Goal: Task Accomplishment & Management: Manage account settings

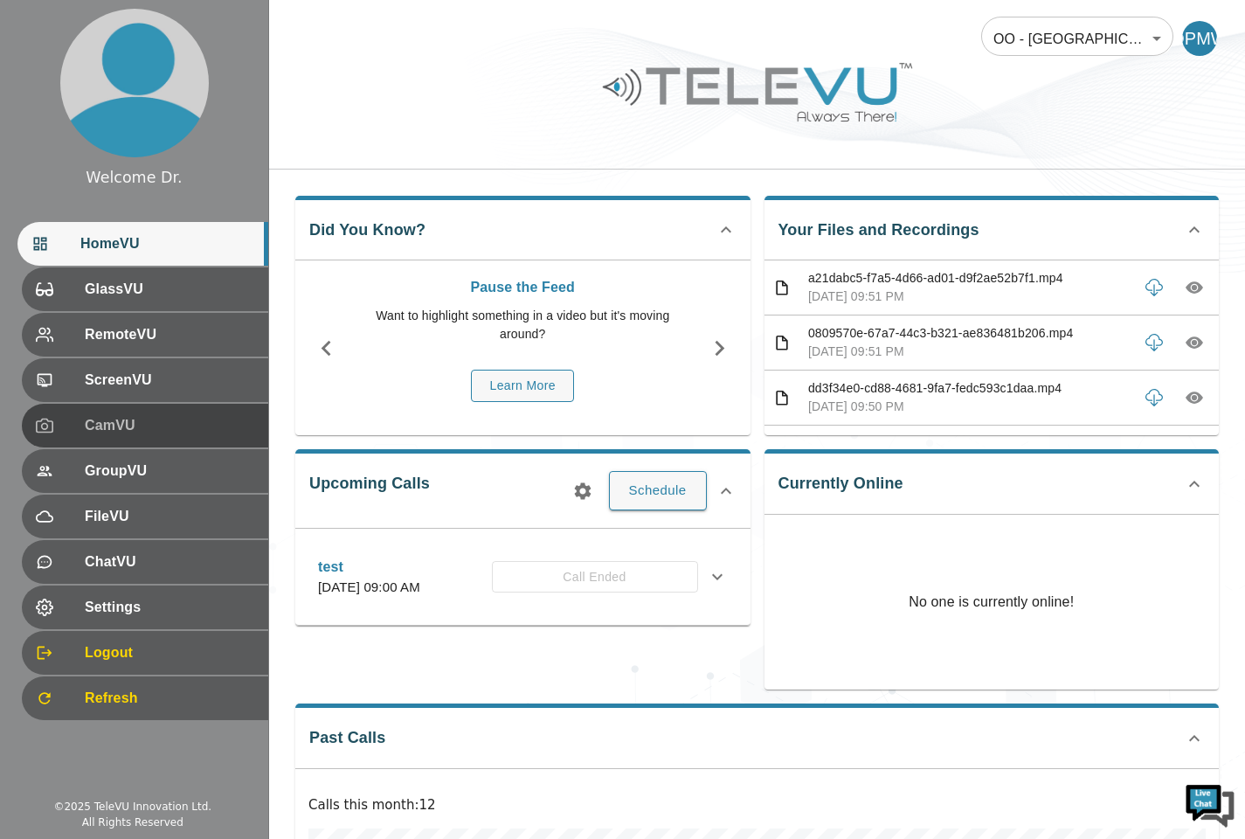
click at [149, 433] on span "CamVU" at bounding box center [170, 425] width 170 height 21
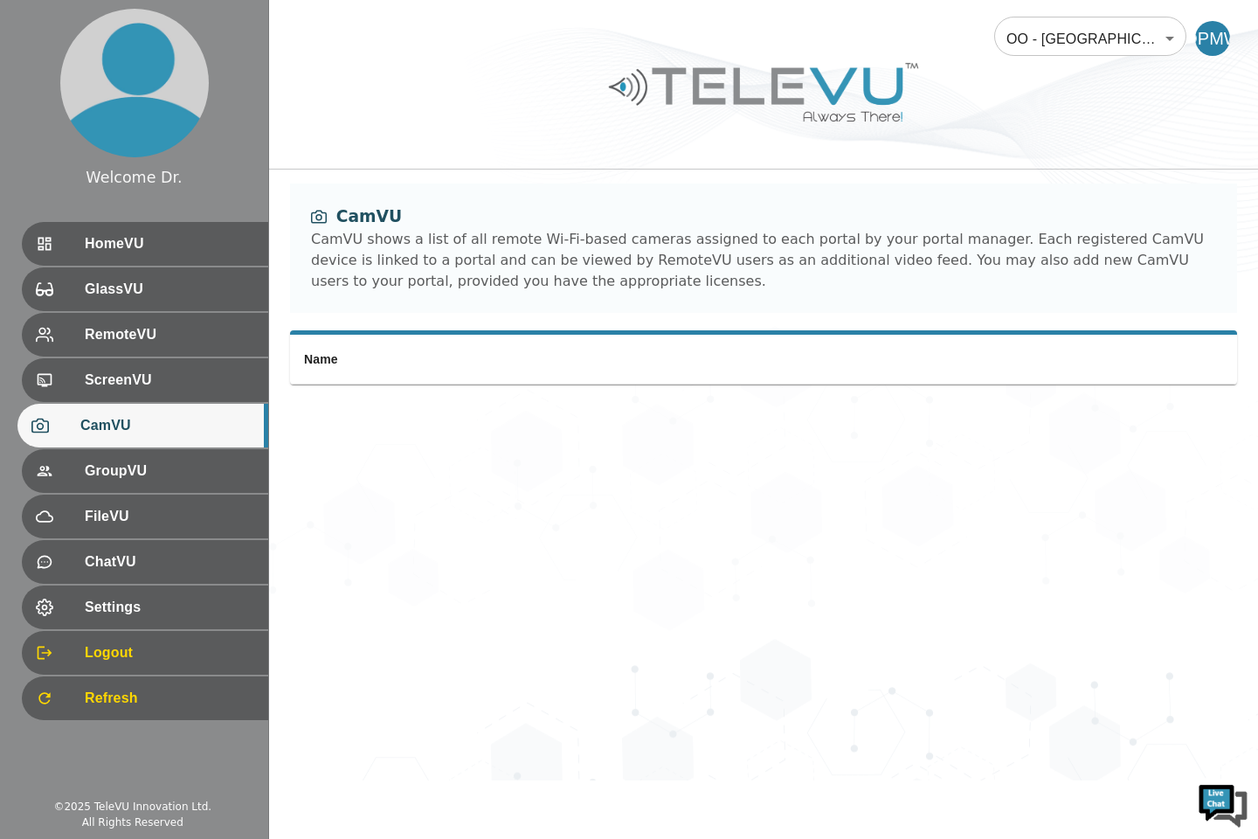
click at [166, 245] on span "HomeVU" at bounding box center [170, 243] width 170 height 21
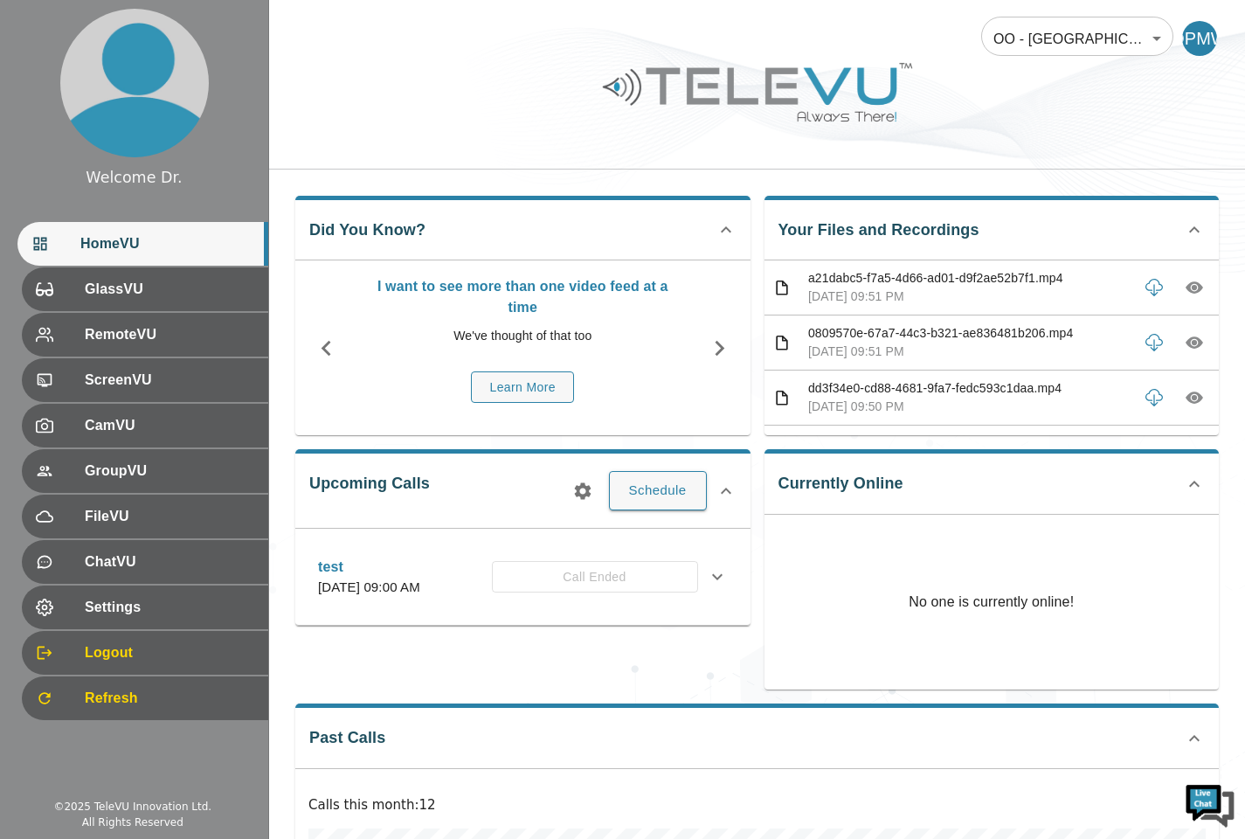
click at [705, 481] on button "Schedule" at bounding box center [658, 490] width 98 height 38
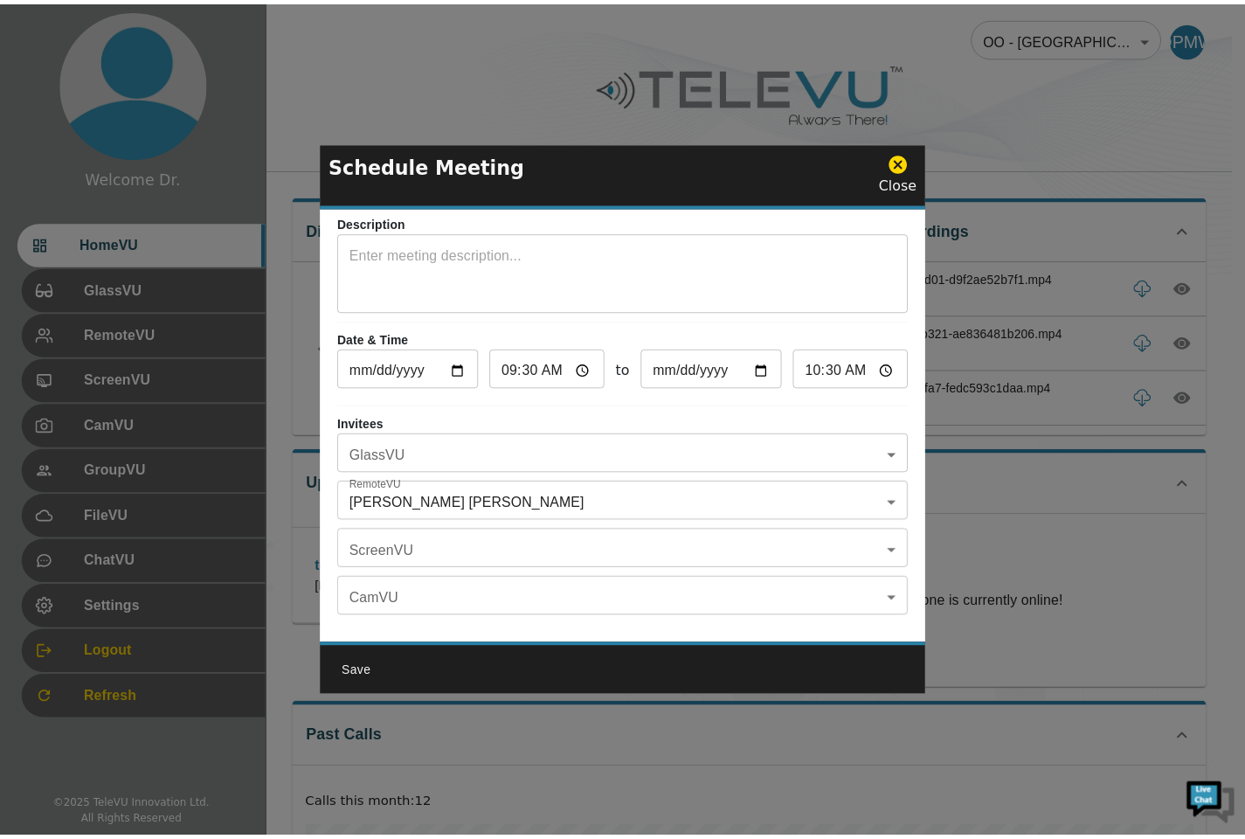
scroll to position [102, 0]
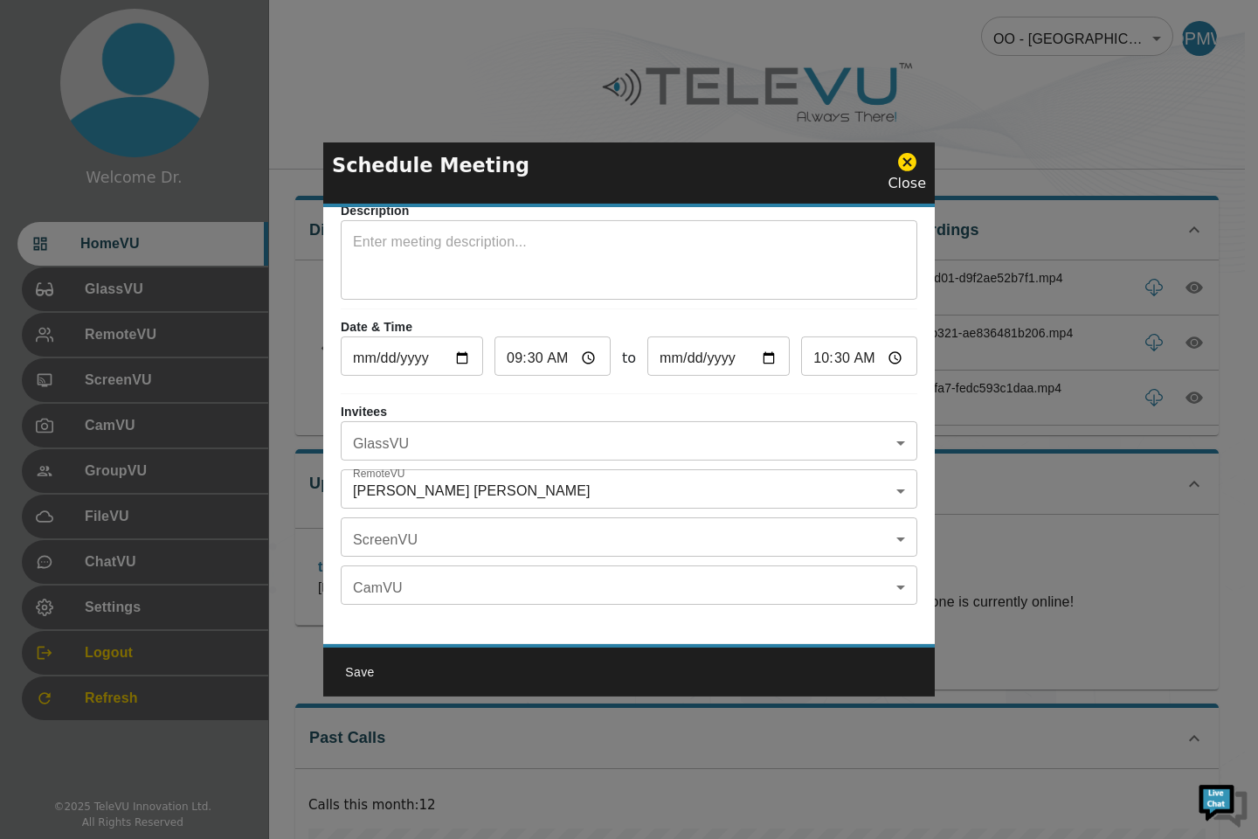
click at [915, 153] on icon at bounding box center [908, 162] width 22 height 22
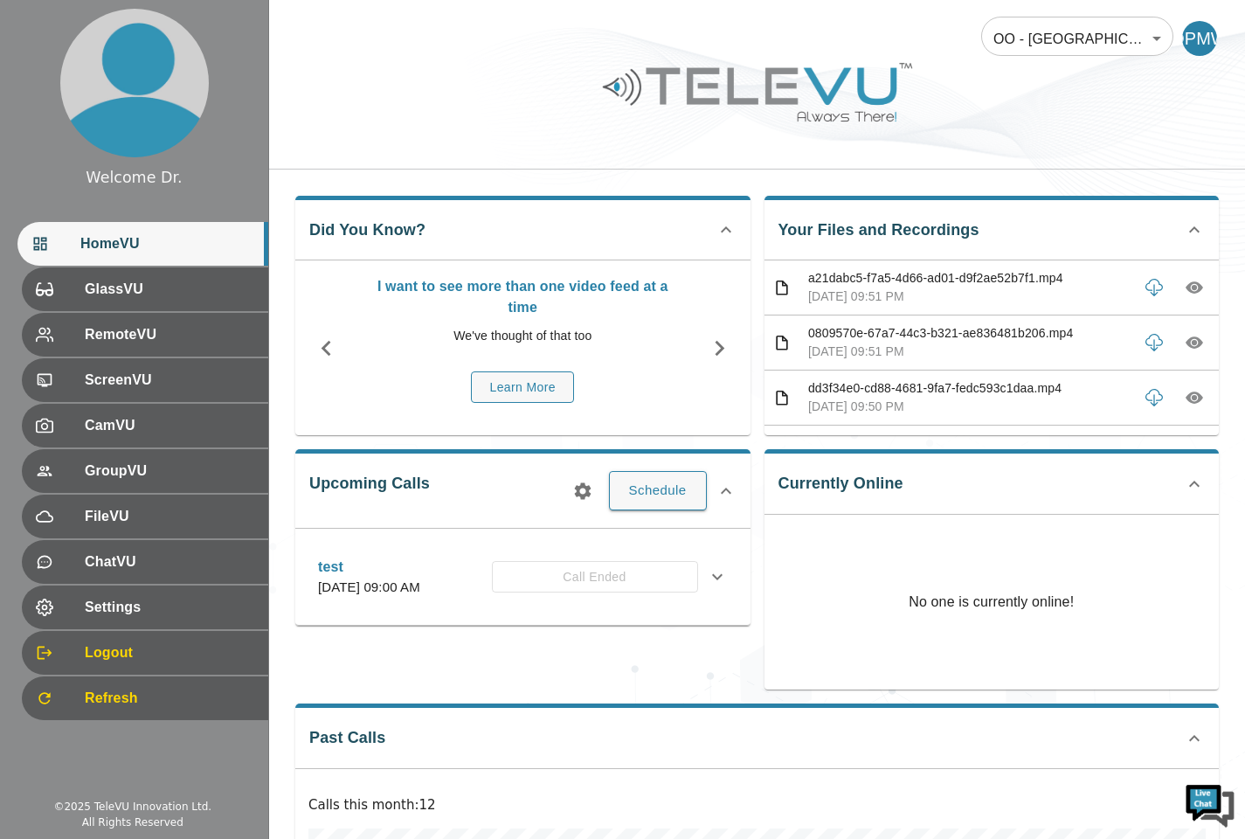
click at [1211, 40] on div "DPMW" at bounding box center [1199, 38] width 35 height 35
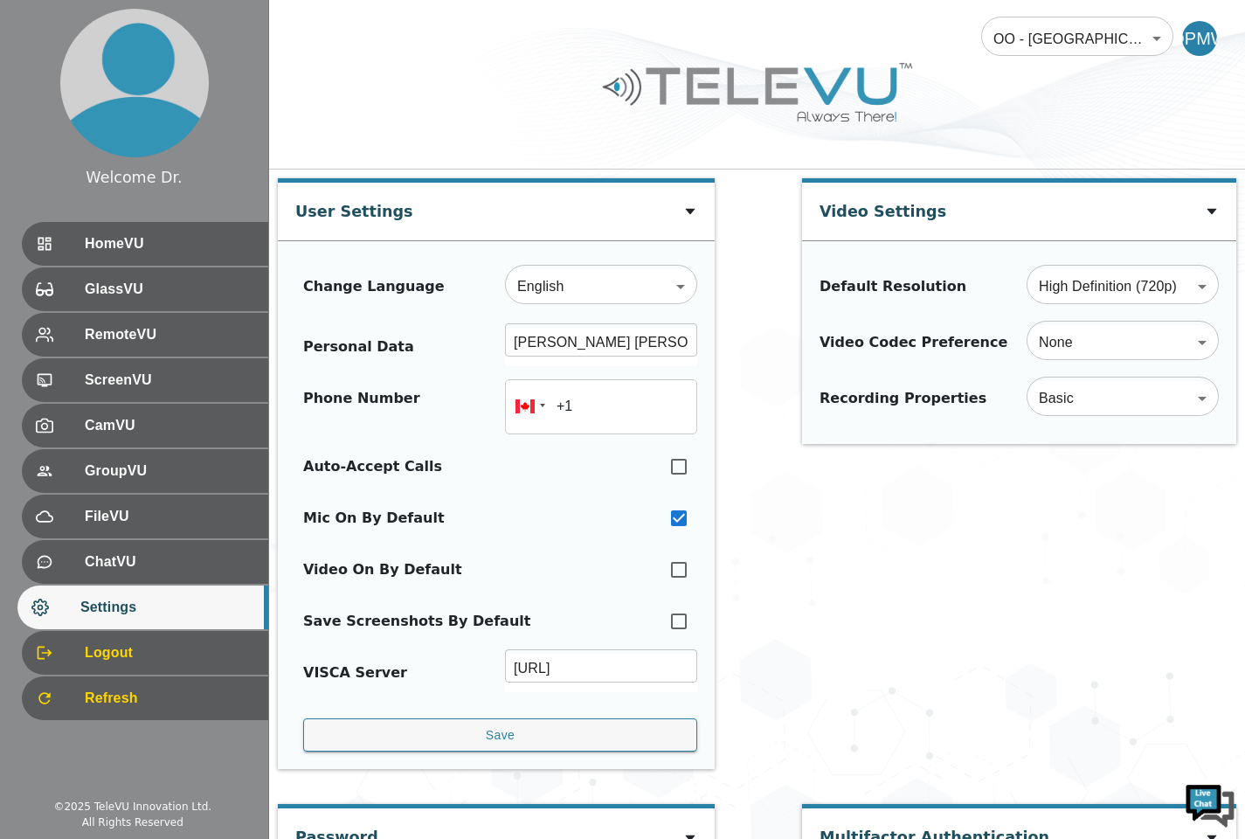
click at [677, 575] on input "checkbox" at bounding box center [679, 570] width 37 height 38
checkbox input "true"
click at [185, 278] on div "GlassVU" at bounding box center [145, 289] width 246 height 44
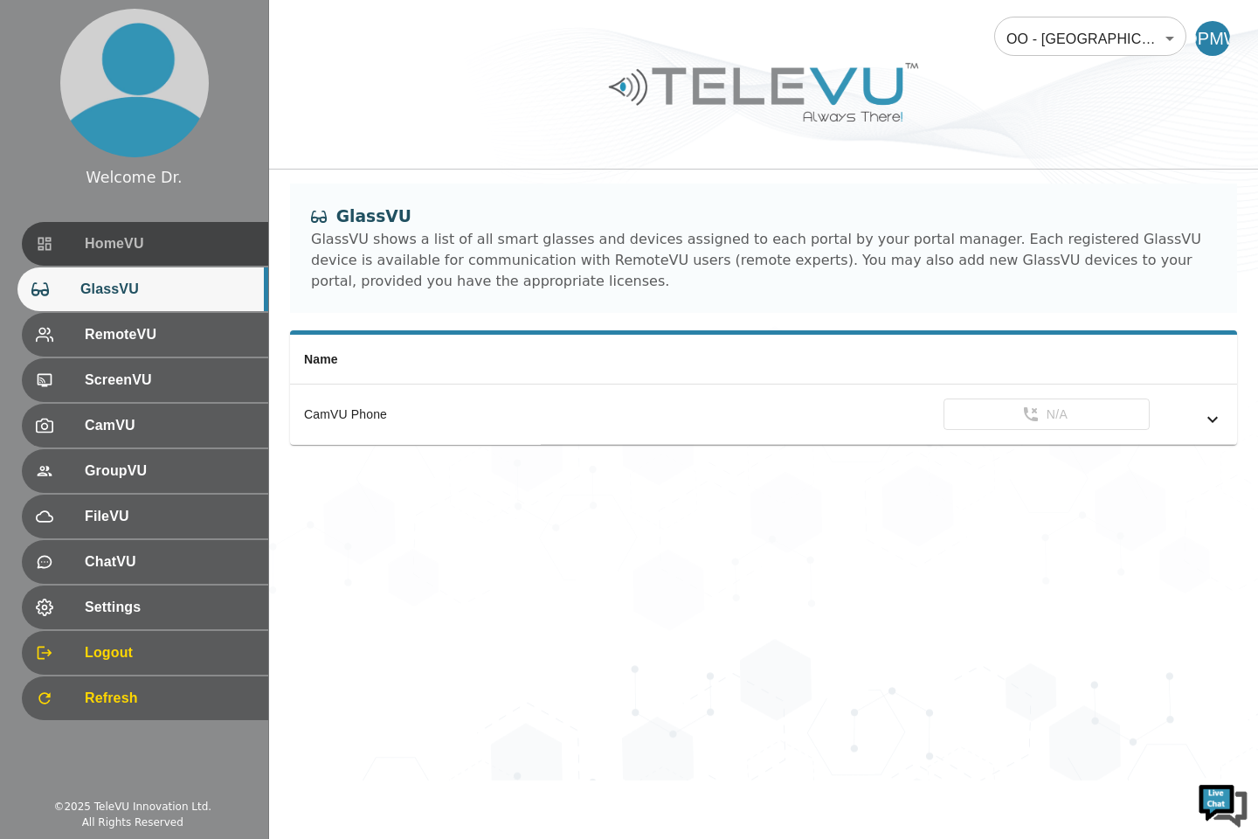
click at [201, 232] on div "HomeVU" at bounding box center [145, 244] width 246 height 44
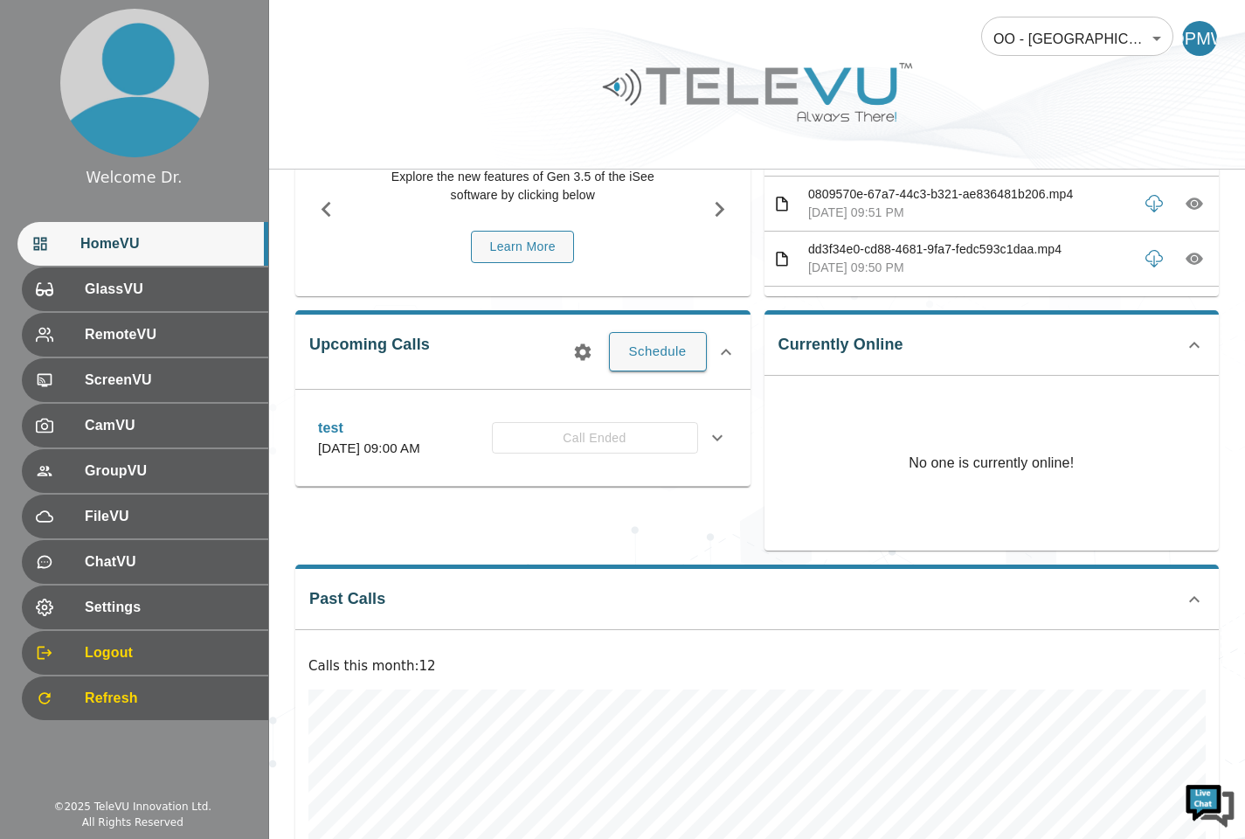
scroll to position [140, 0]
click at [434, 414] on div "test [DATE] 09:00 AM Call Ended" at bounding box center [523, 437] width 438 height 62
click at [449, 362] on div "Upcoming Calls Schedule test [DATE] 09:00 AM Call Ended Description Invitees Gl…" at bounding box center [522, 397] width 455 height 177
click at [463, 357] on div "Upcoming Calls Schedule test [DATE] 09:00 AM Call Ended Description Invitees Gl…" at bounding box center [522, 397] width 455 height 177
click at [725, 350] on icon at bounding box center [726, 351] width 21 height 21
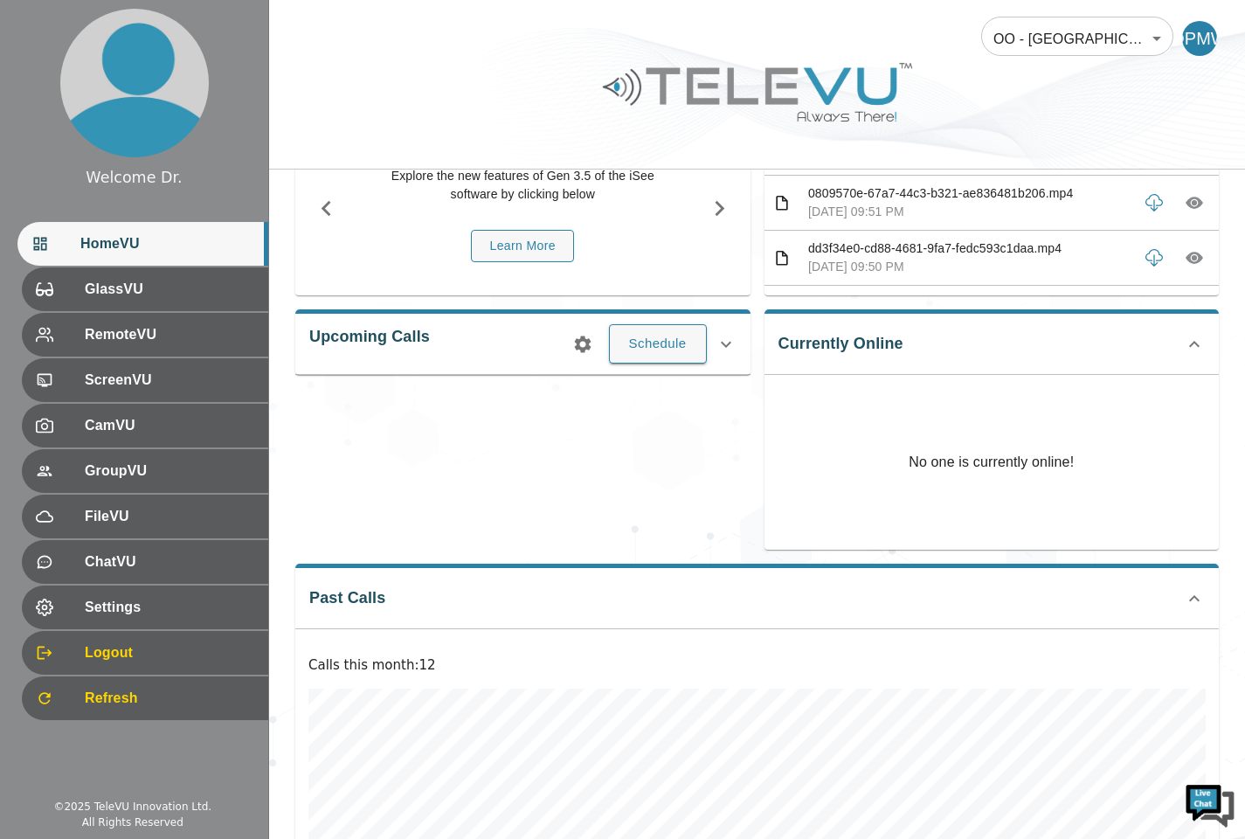
click at [593, 333] on button "button" at bounding box center [582, 344] width 35 height 35
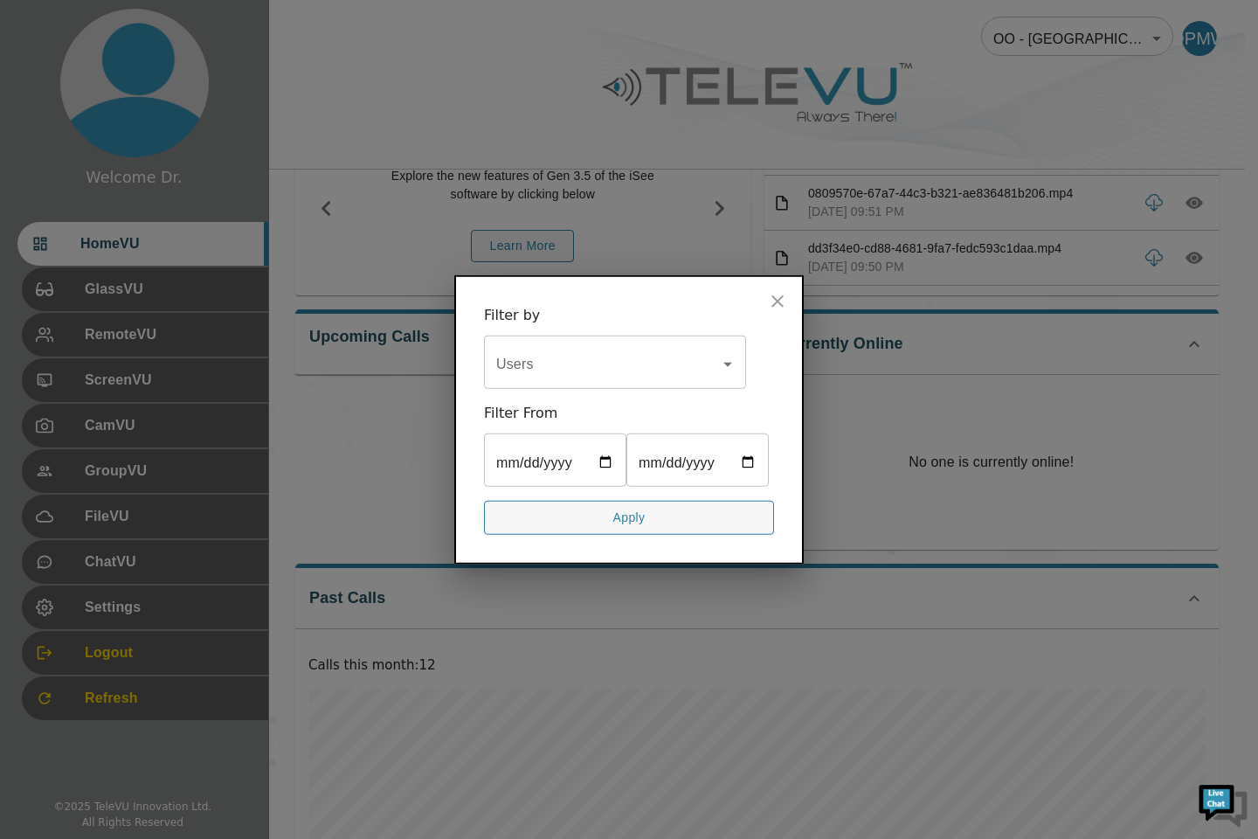
click at [779, 295] on icon "close" at bounding box center [777, 301] width 21 height 21
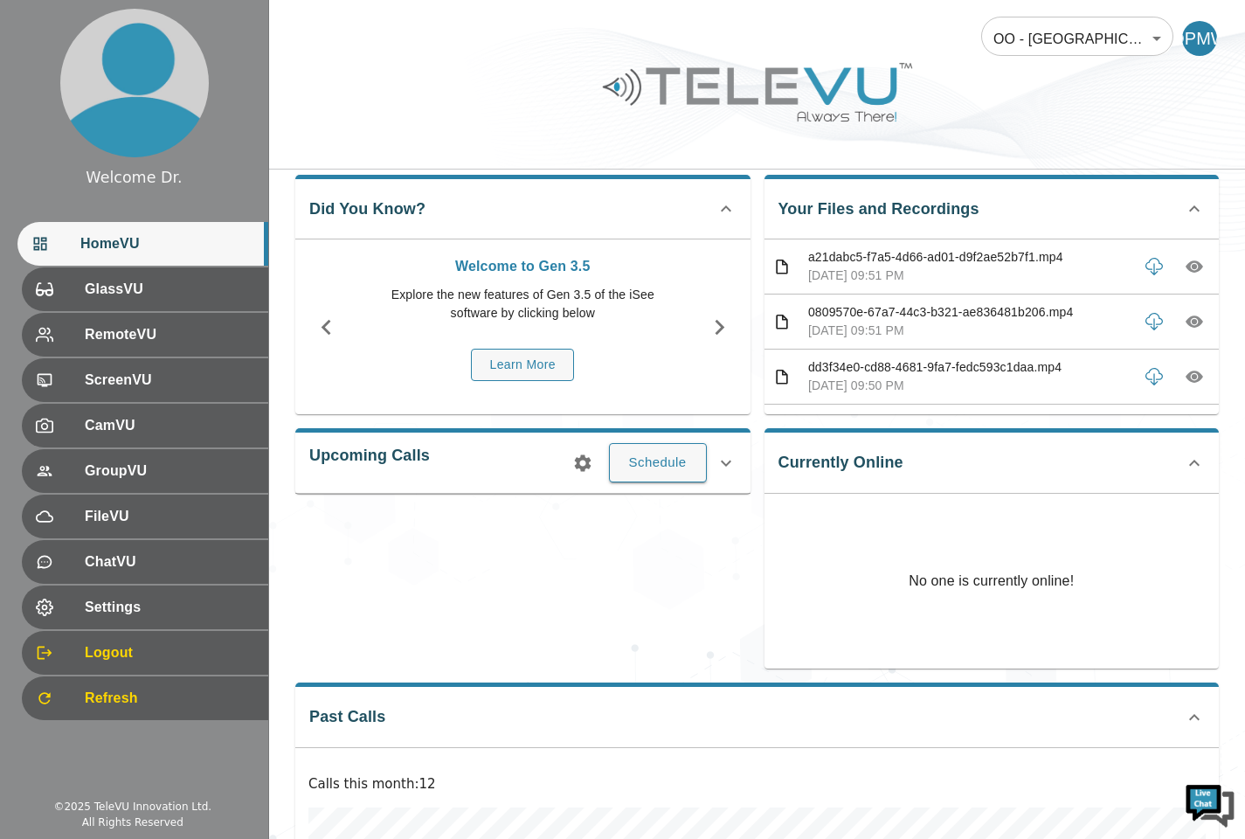
scroll to position [0, 0]
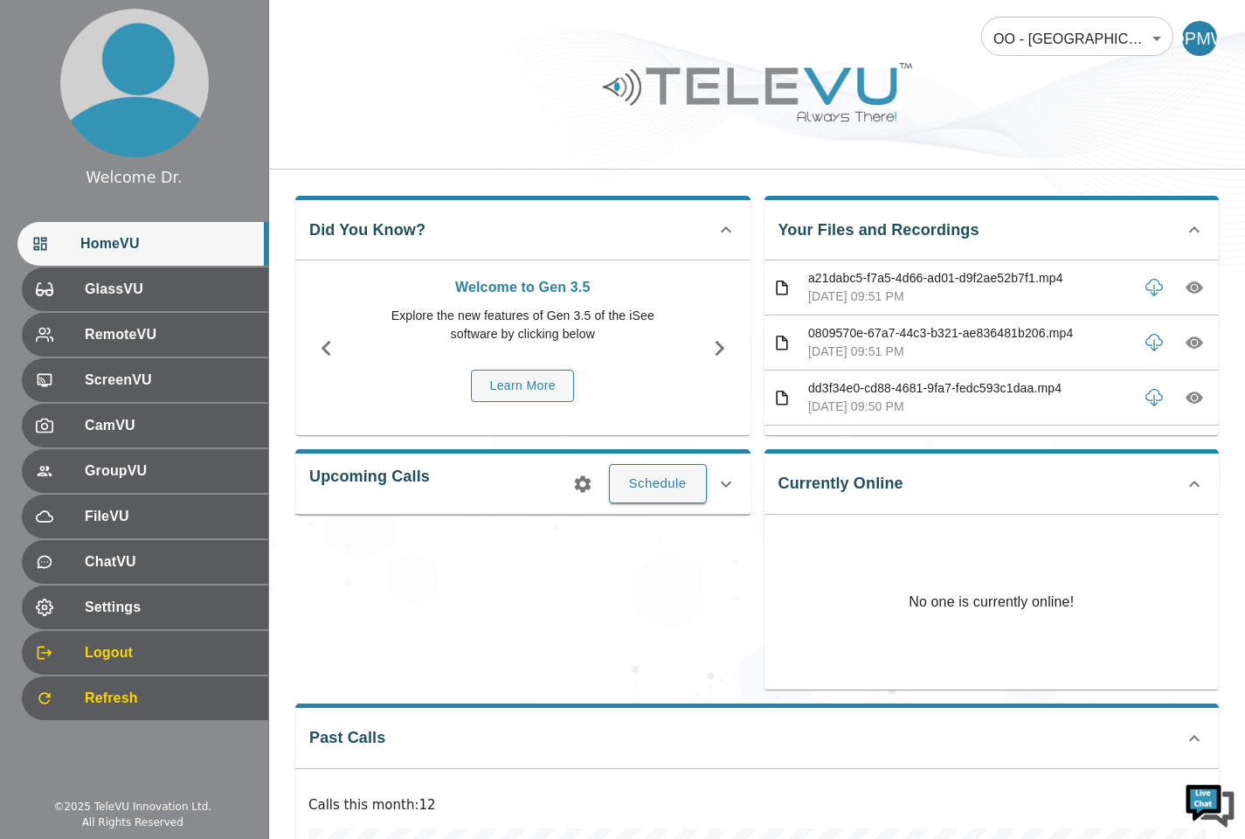
click at [187, 467] on span "GroupVU" at bounding box center [170, 471] width 170 height 21
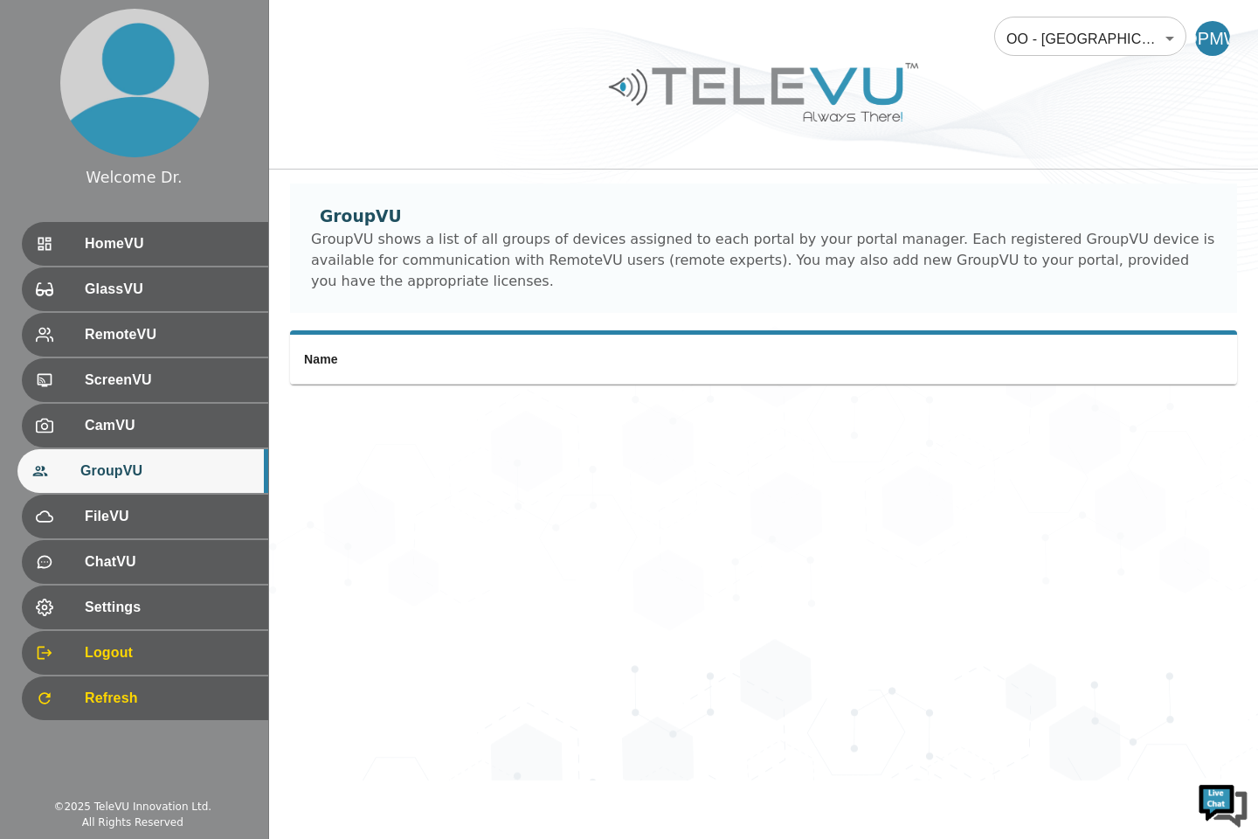
click at [242, 238] on span "HomeVU" at bounding box center [170, 243] width 170 height 21
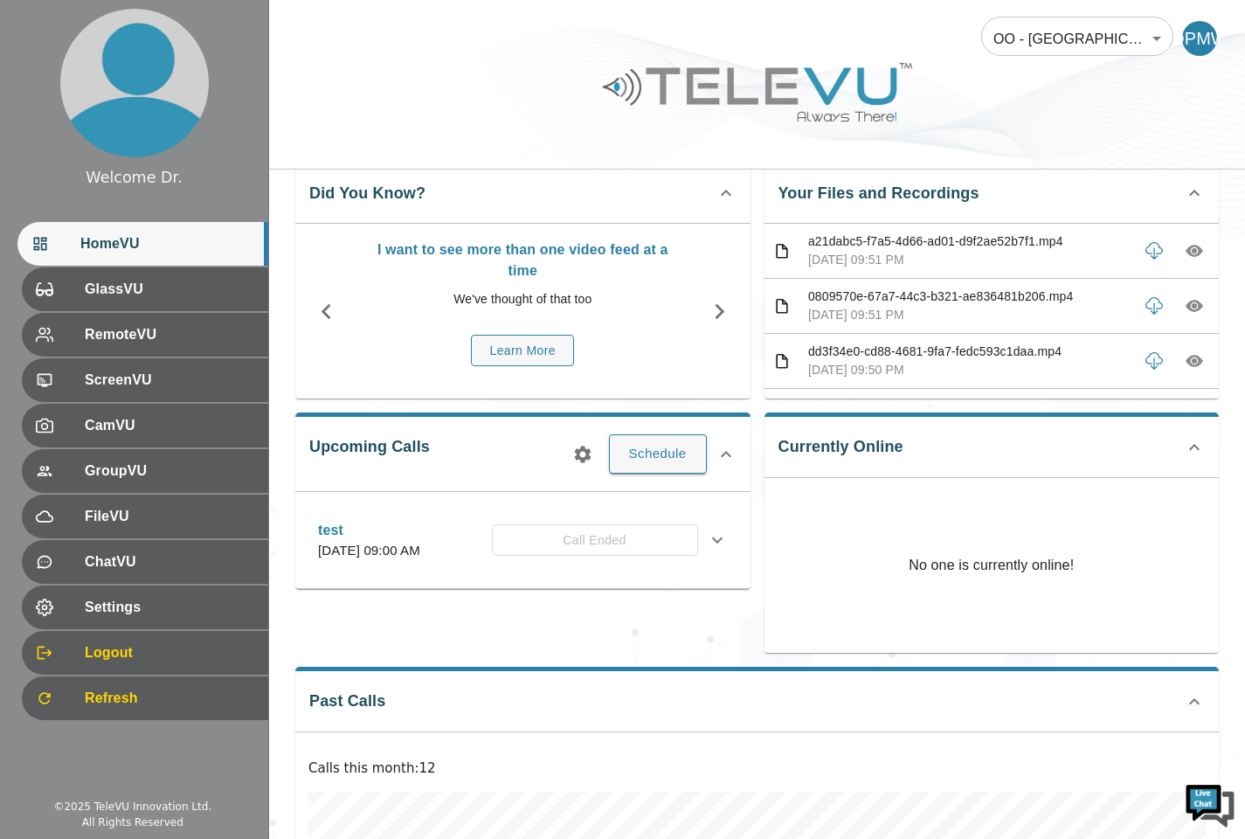
scroll to position [52, 0]
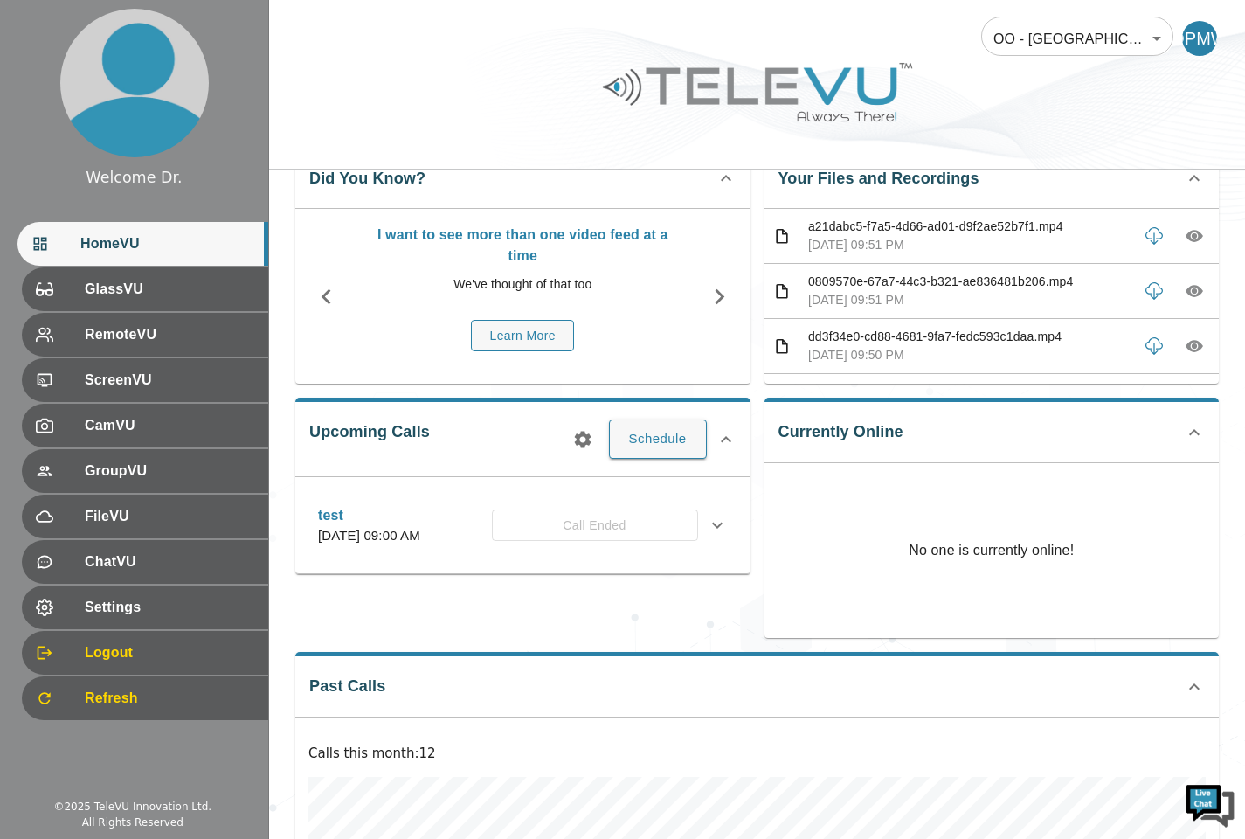
click at [484, 503] on div "test [DATE] 09:00 AM Call Ended" at bounding box center [523, 526] width 438 height 62
click at [439, 503] on div "test [DATE] 09:00 AM Call Ended" at bounding box center [523, 526] width 438 height 62
click at [400, 535] on p "[DATE] 09:00 AM" at bounding box center [369, 536] width 102 height 20
click at [410, 544] on p "[DATE] 09:00 AM" at bounding box center [369, 536] width 102 height 20
click at [148, 414] on div "CamVU" at bounding box center [145, 426] width 246 height 44
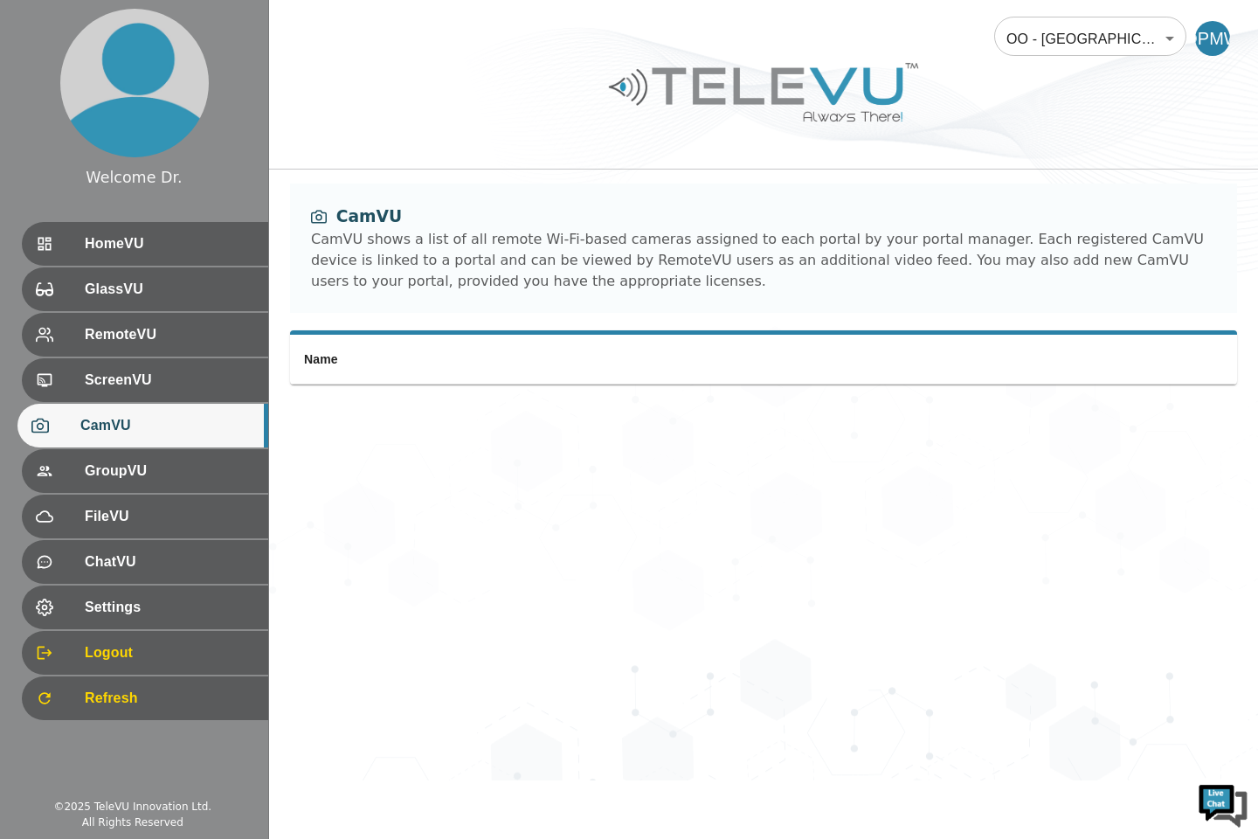
click at [425, 357] on th "Name" at bounding box center [616, 360] width 652 height 50
click at [787, 253] on div "CamVU shows a list of all remote Wi-Fi-based cameras assigned to each portal by…" at bounding box center [763, 260] width 905 height 63
click at [468, 264] on div "CamVU shows a list of all remote Wi-Fi-based cameras assigned to each portal by…" at bounding box center [763, 260] width 905 height 63
click at [478, 249] on div "CamVU shows a list of all remote Wi-Fi-based cameras assigned to each portal by…" at bounding box center [763, 260] width 905 height 63
click at [748, 329] on div "CamVU CamVU shows a list of all remote Wi-Fi-based cameras assigned to each por…" at bounding box center [763, 257] width 989 height 147
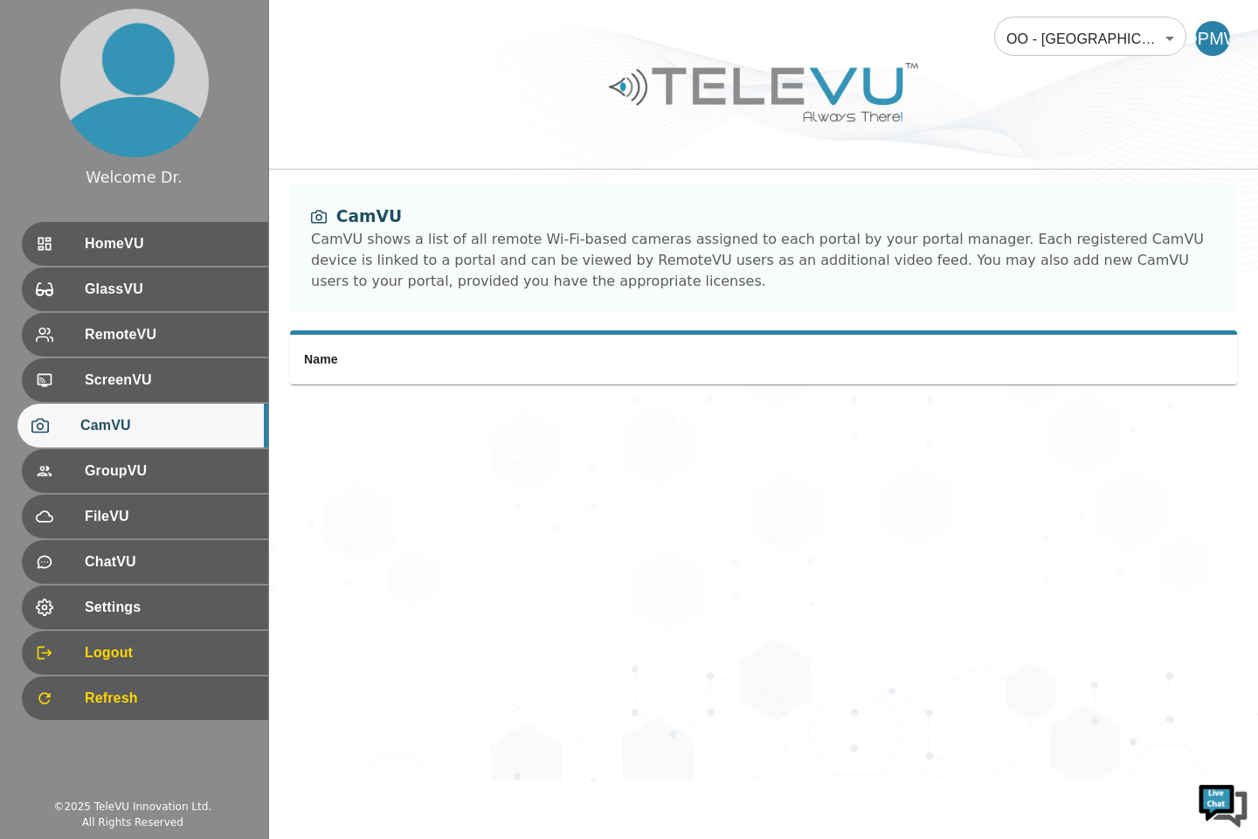
click at [40, 426] on icon at bounding box center [39, 425] width 17 height 17
click at [390, 351] on th "Name" at bounding box center [616, 360] width 652 height 50
click at [755, 254] on div "CamVU shows a list of all remote Wi-Fi-based cameras assigned to each portal by…" at bounding box center [763, 260] width 905 height 63
click at [744, 263] on div "CamVU shows a list of all remote Wi-Fi-based cameras assigned to each portal by…" at bounding box center [763, 260] width 905 height 63
